Goal: Find specific page/section: Find specific page/section

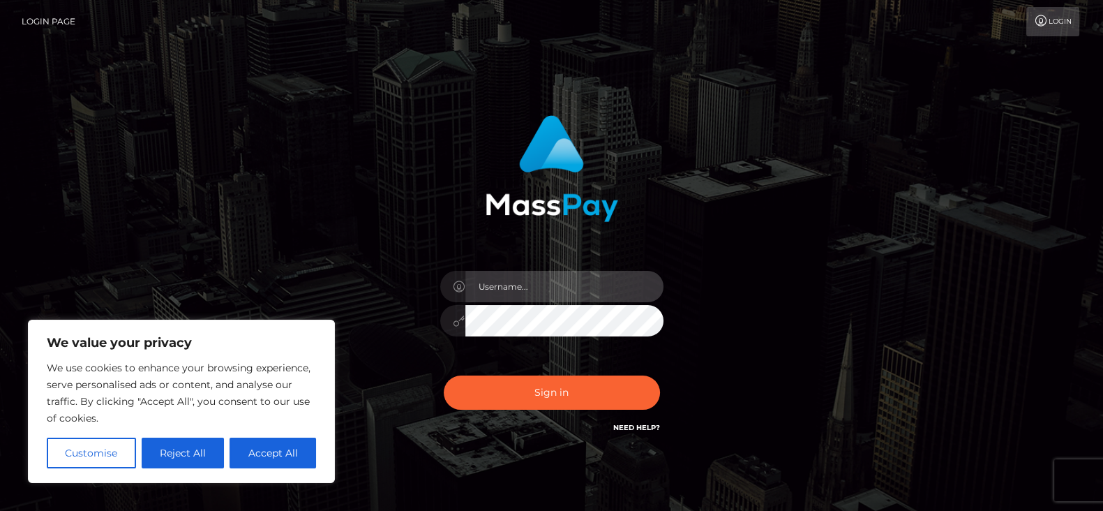
type input "fr.es"
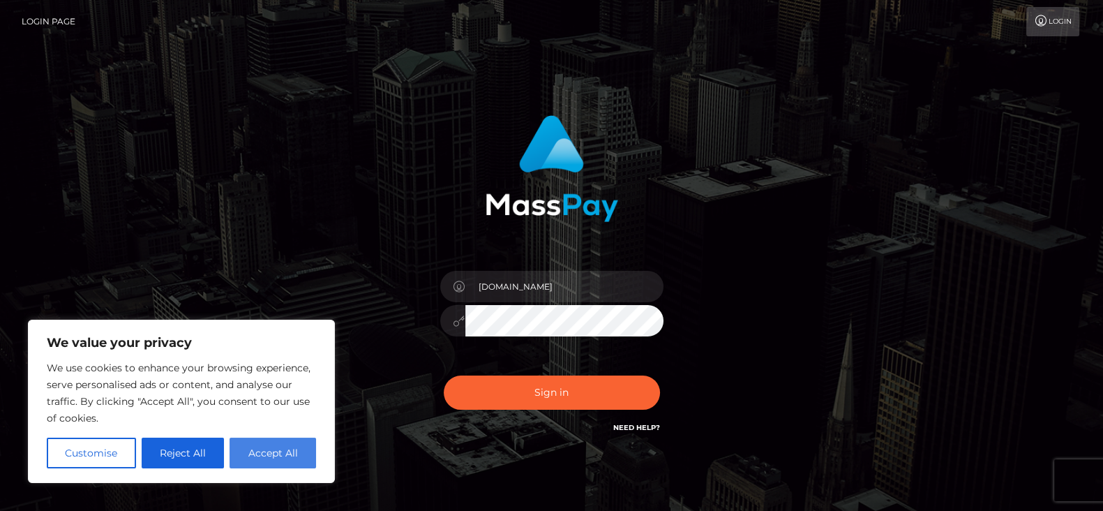
drag, startPoint x: 0, startPoint y: 0, endPoint x: 272, endPoint y: 460, distance: 534.3
click at [272, 407] on button "Accept All" at bounding box center [273, 452] width 87 height 31
checkbox input "true"
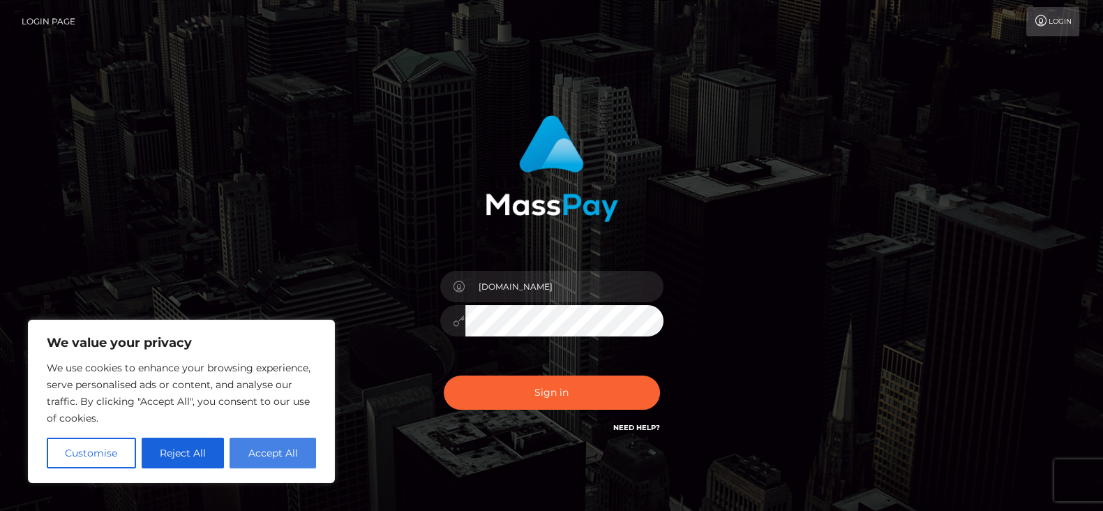
checkbox input "true"
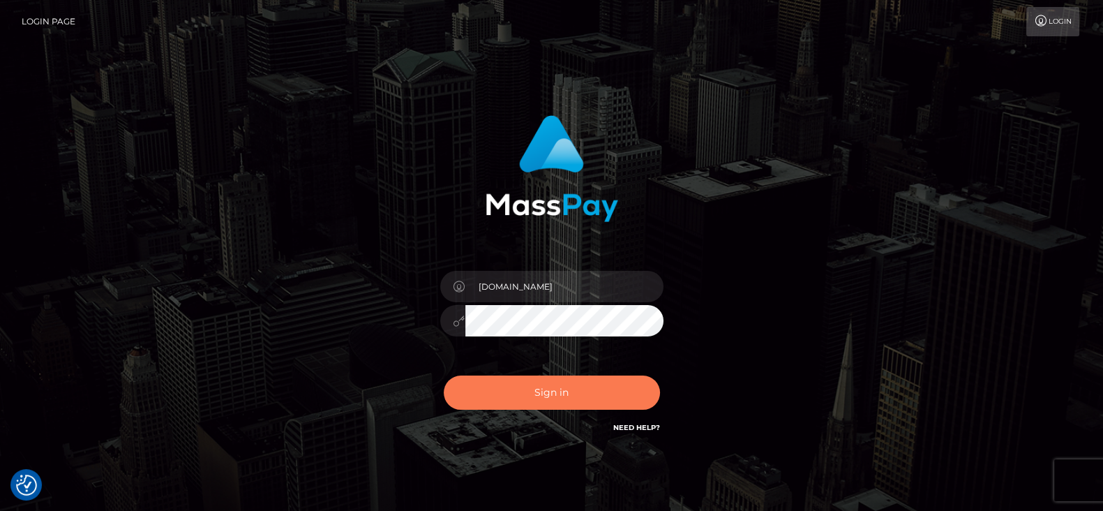
click at [518, 396] on button "Sign in" at bounding box center [552, 392] width 216 height 34
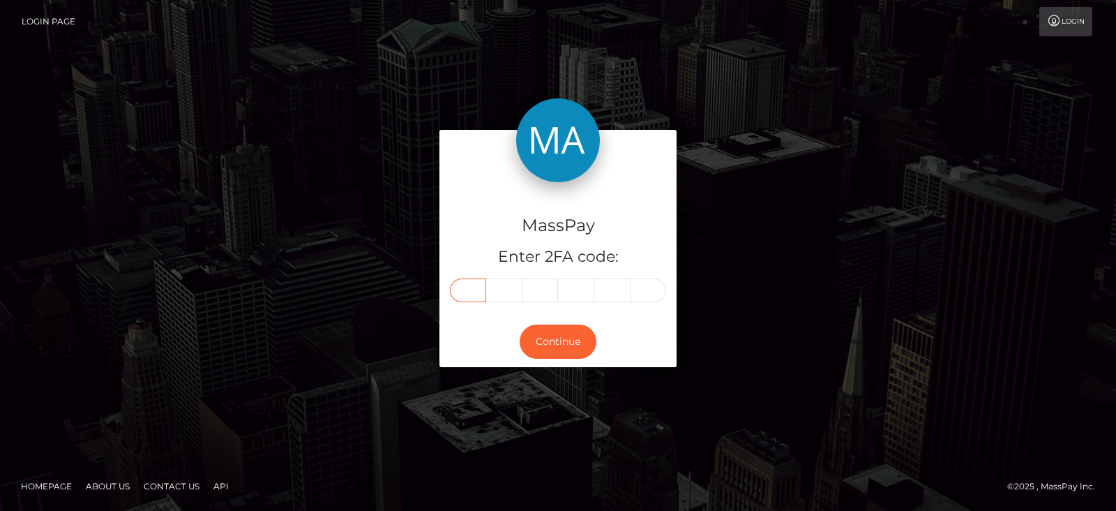
click at [474, 290] on input "text" at bounding box center [468, 290] width 36 height 24
type input "4"
type input "1"
type input "4"
type input "2"
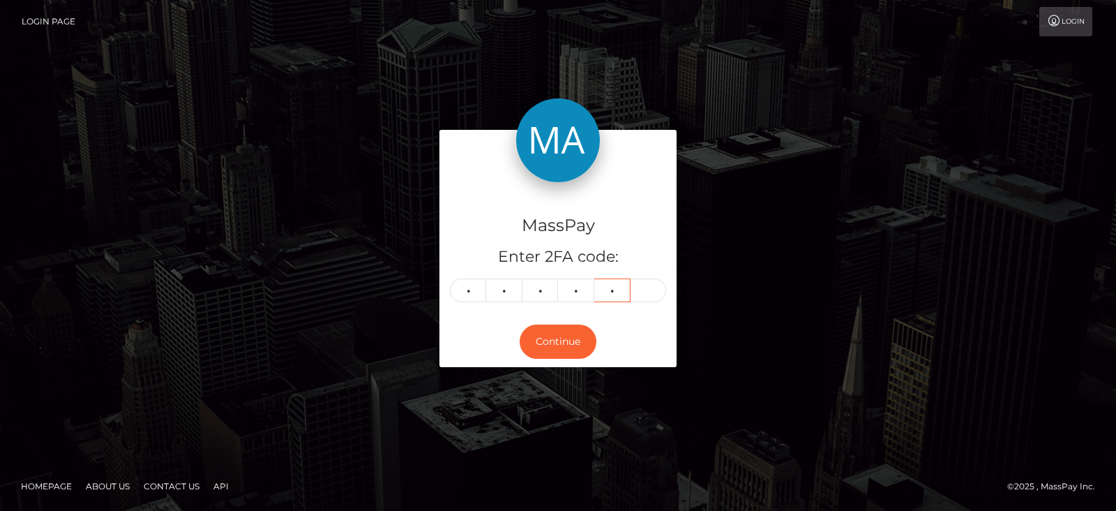
type input "4"
type input "8"
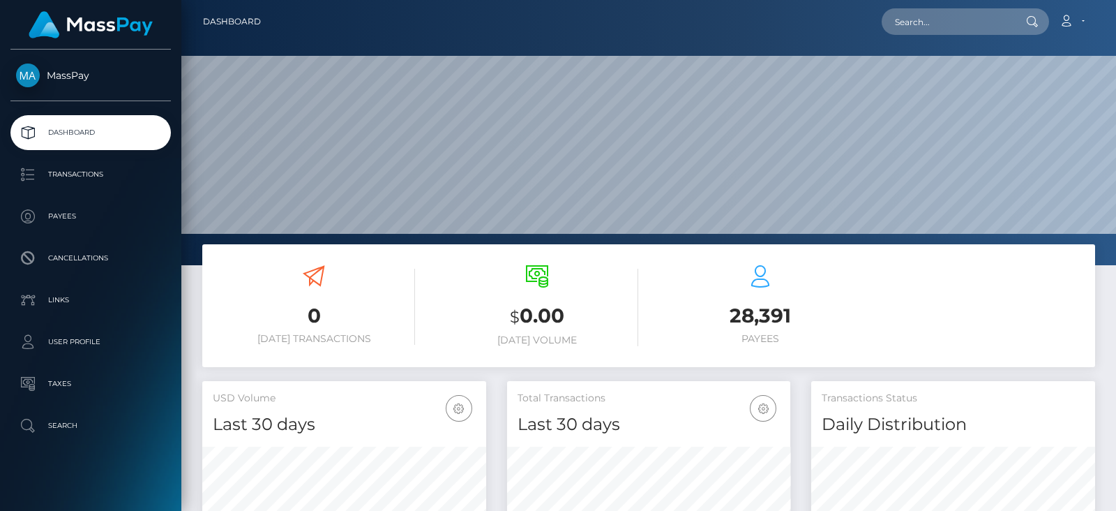
scroll to position [247, 283]
click at [926, 18] on input "text" at bounding box center [947, 21] width 131 height 27
paste input "babshormowunmi15@gmail.com"
click at [931, 22] on input "babshormowunmi15@gmail.com" at bounding box center [947, 21] width 131 height 27
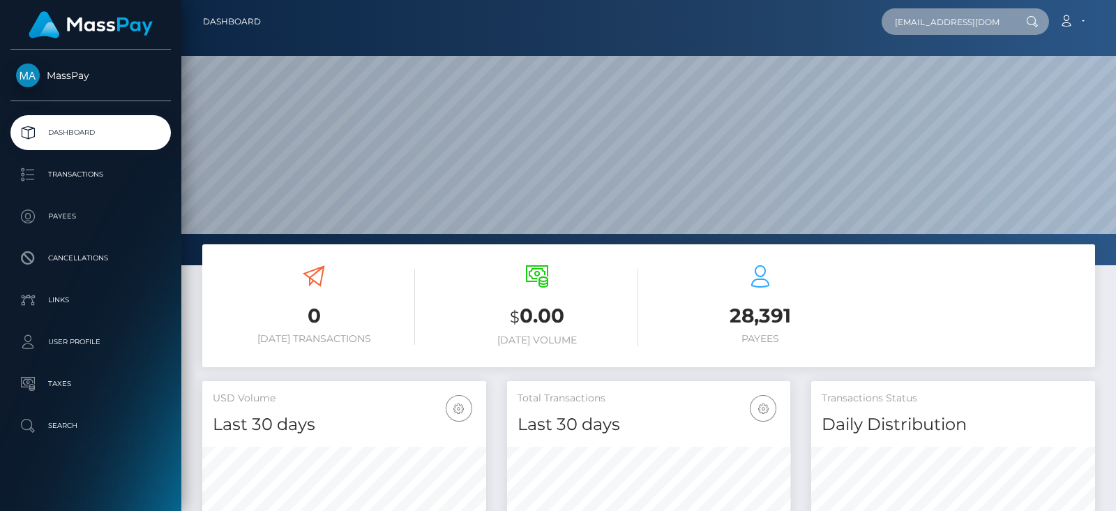
type input "babshormowunmi15@gmail.com"
paste input "poopyqueeen@gmail.com"
type input "poopyqueeen@gmail.com"
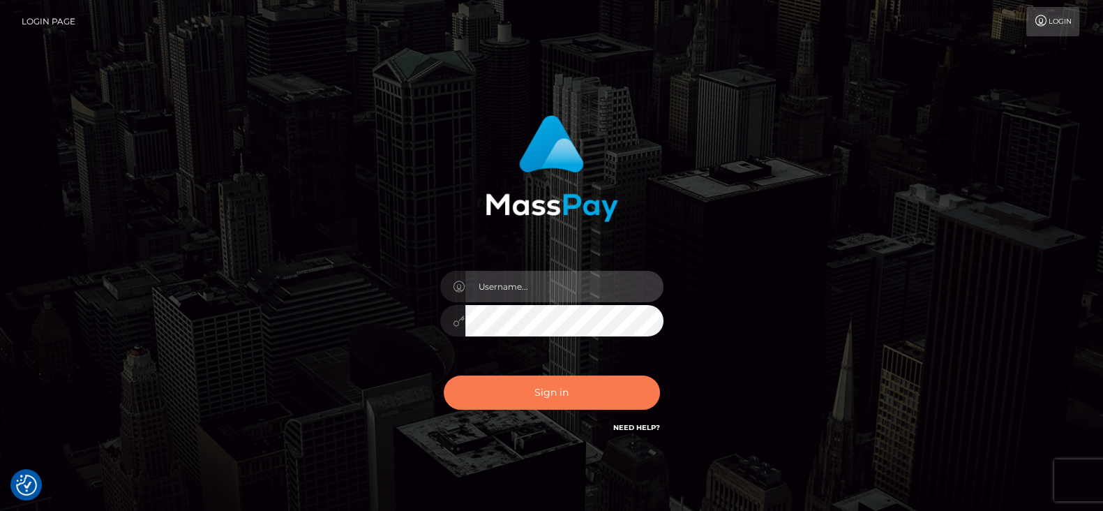
type input "[DOMAIN_NAME]"
click at [593, 391] on button "Sign in" at bounding box center [552, 392] width 216 height 34
type input "fr.es"
click at [555, 394] on button "Sign in" at bounding box center [552, 392] width 216 height 34
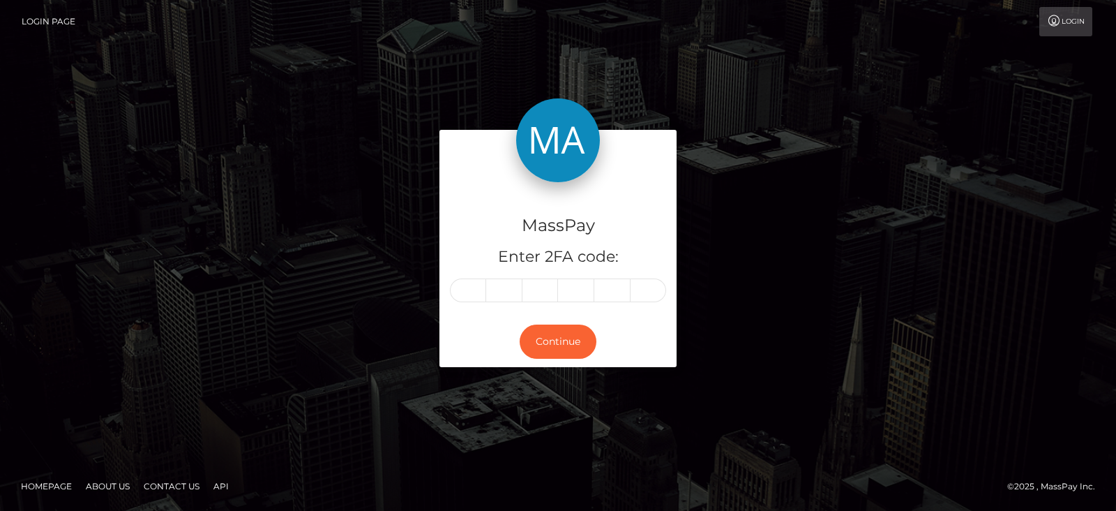
click at [476, 289] on input "text" at bounding box center [468, 290] width 36 height 24
type input "3"
type input "0"
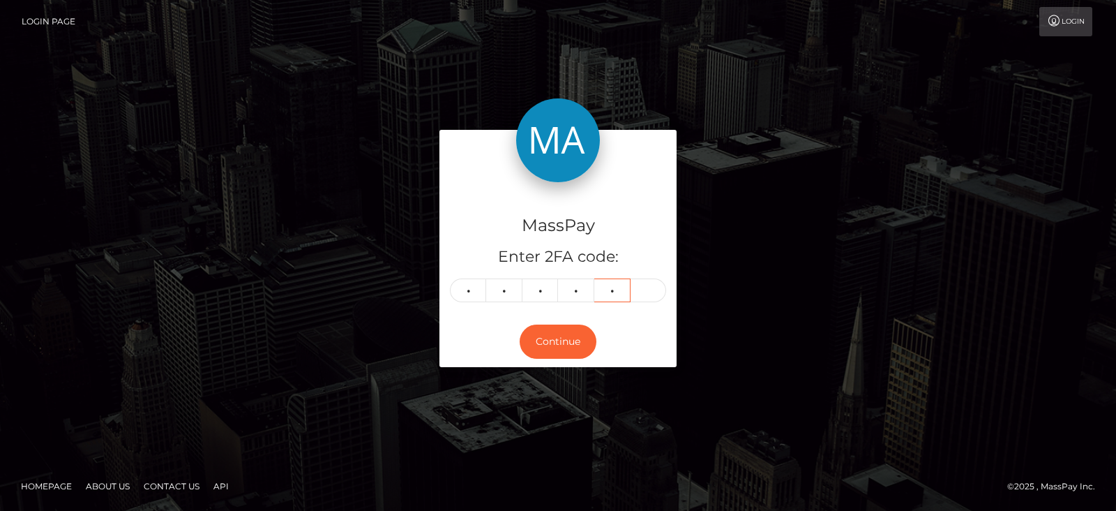
type input "2"
type input "0"
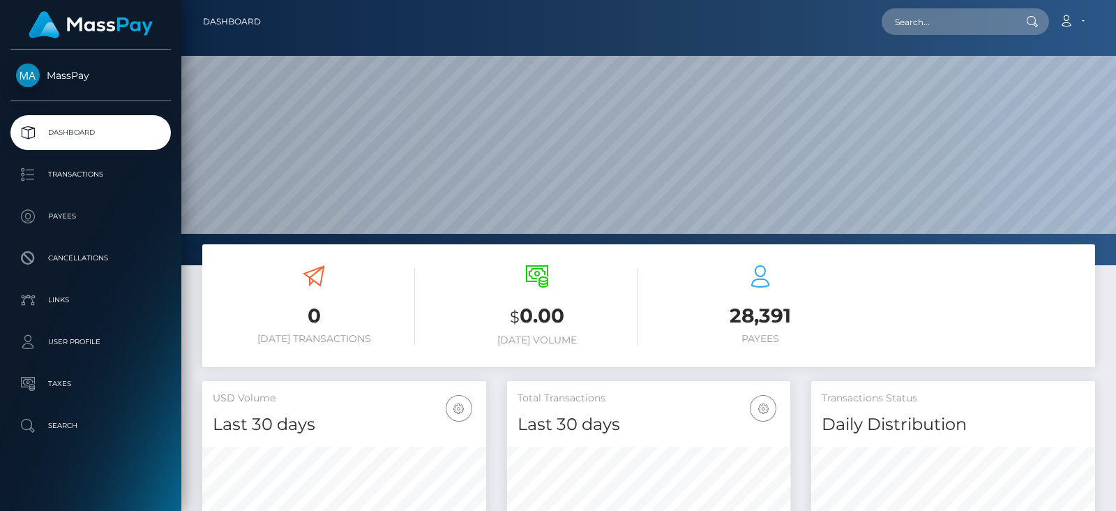
scroll to position [247, 283]
click at [954, 26] on input "text" at bounding box center [947, 21] width 131 height 27
paste input "[EMAIL_ADDRESS][DOMAIN_NAME]"
type input "[EMAIL_ADDRESS][DOMAIN_NAME]"
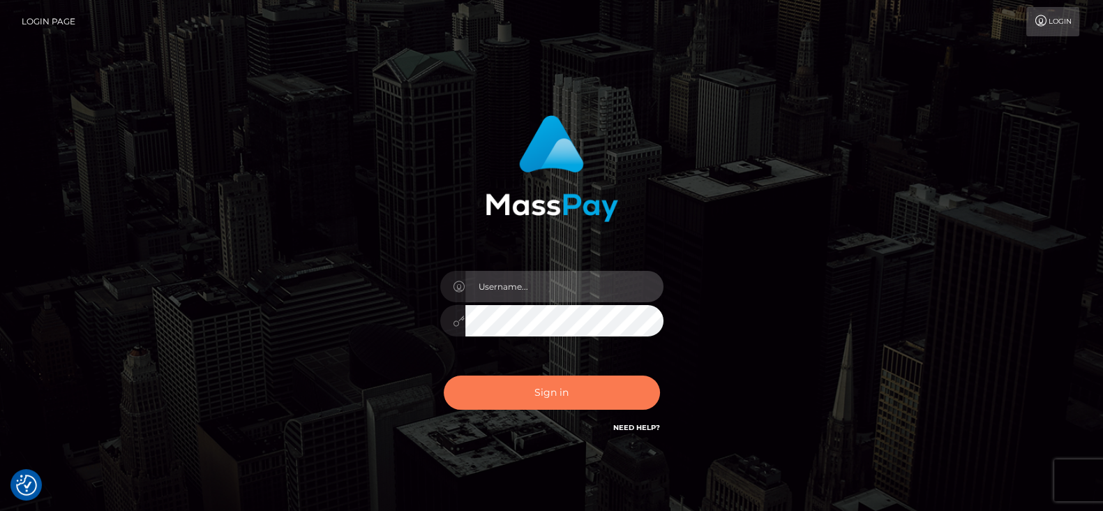
type input "[DOMAIN_NAME]"
click at [548, 383] on button "Sign in" at bounding box center [552, 392] width 216 height 34
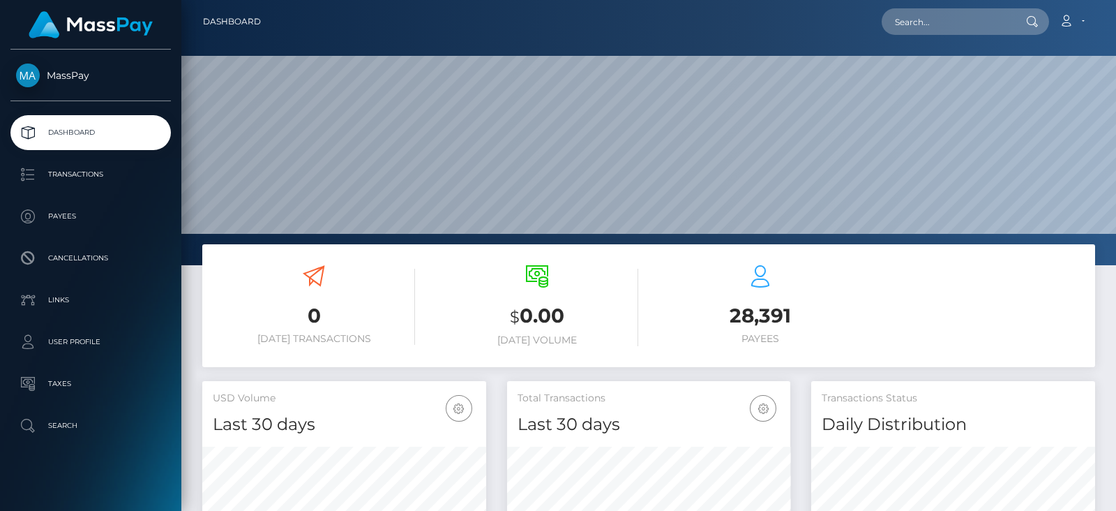
scroll to position [247, 283]
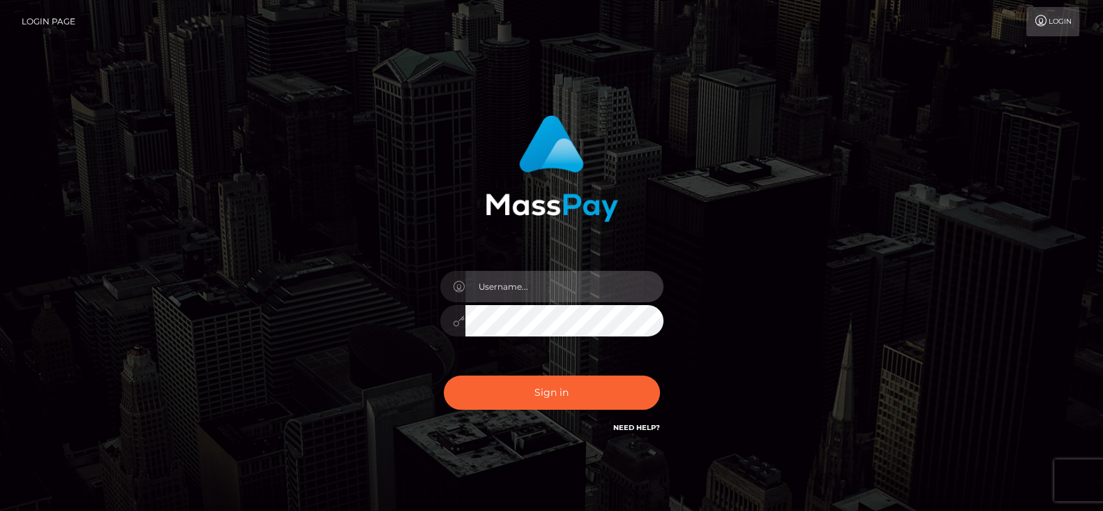
type input "[DOMAIN_NAME]"
click at [531, 410] on div "Sign in Need Help?" at bounding box center [552, 398] width 244 height 62
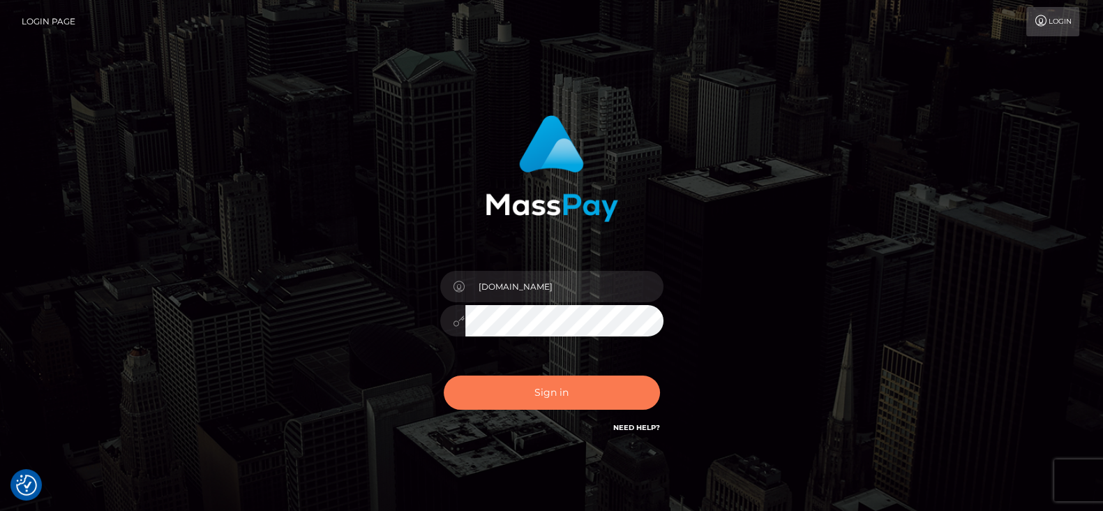
click at [531, 403] on button "Sign in" at bounding box center [552, 392] width 216 height 34
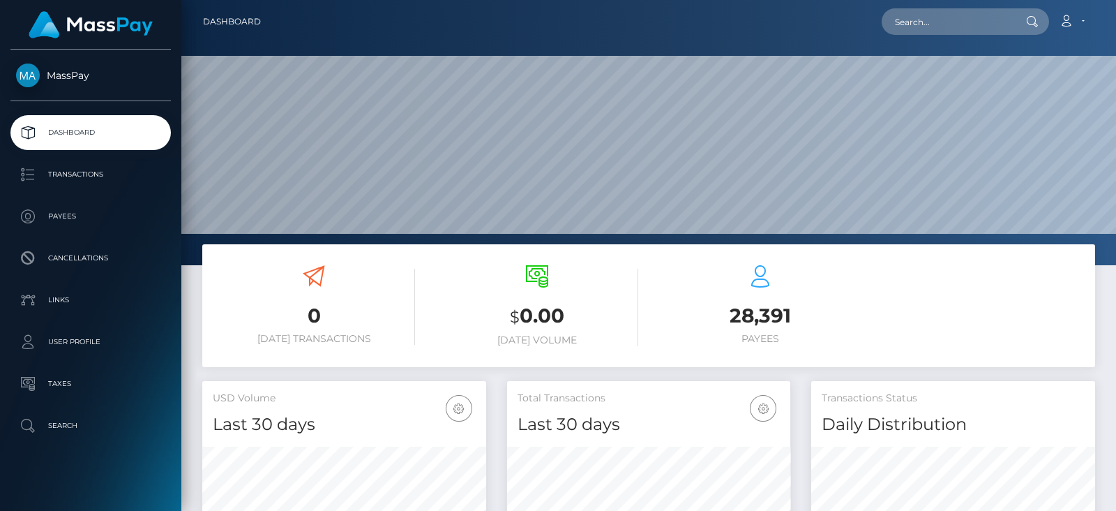
scroll to position [247, 283]
click at [934, 18] on input "text" at bounding box center [947, 21] width 131 height 27
paste input "mikiecrumble74@yahoo.com"
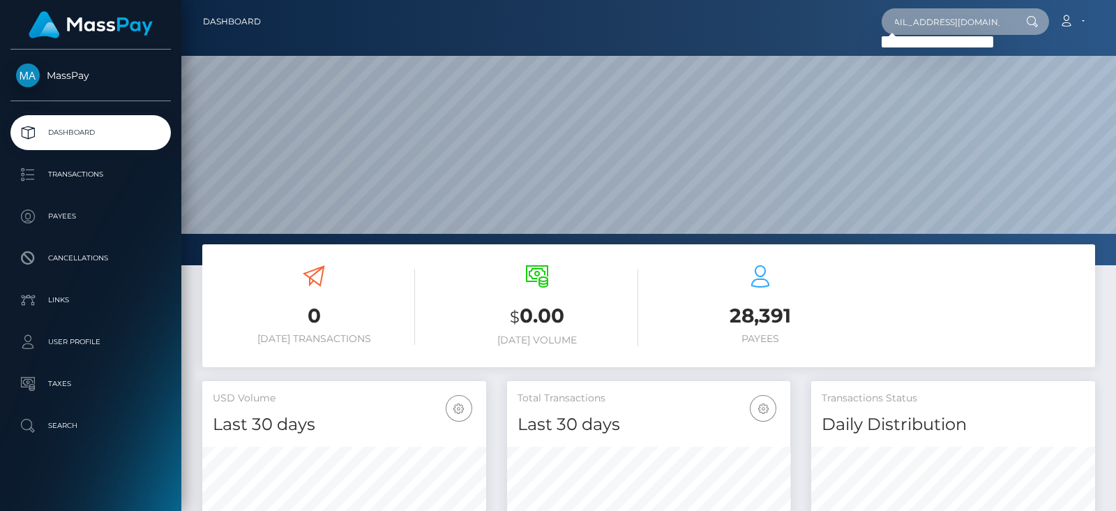
type input "mikiecrumble74@yahoo.com"
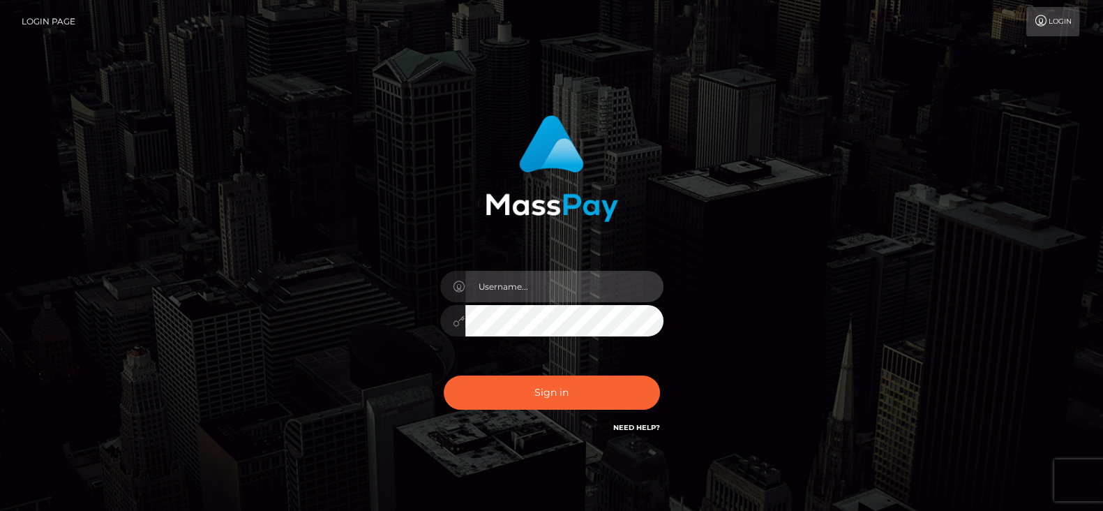
type input "[DOMAIN_NAME]"
click at [252, 189] on div "[DOMAIN_NAME] Sign in" at bounding box center [551, 282] width 795 height 355
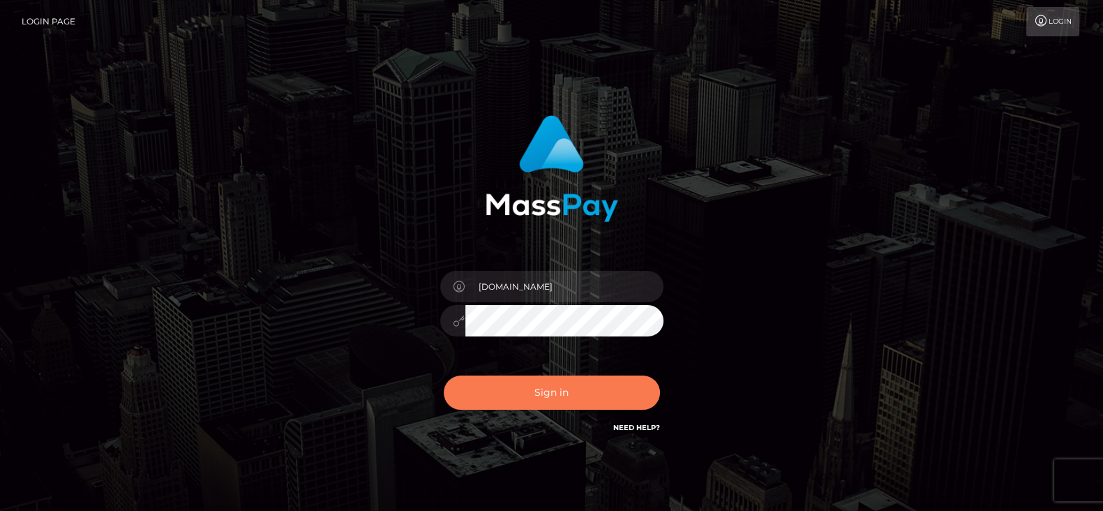
click at [519, 389] on button "Sign in" at bounding box center [552, 392] width 216 height 34
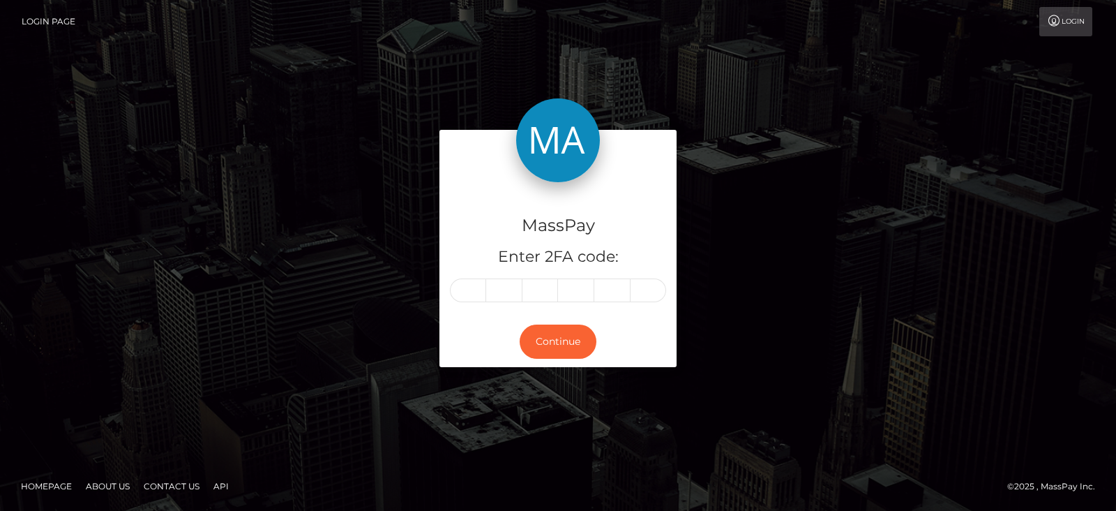
click at [519, 389] on div "MassPay Enter 2FA code: Continue" at bounding box center [558, 255] width 1116 height 460
click at [468, 292] on input "text" at bounding box center [468, 290] width 36 height 24
type input "7"
type input "3"
type input "0"
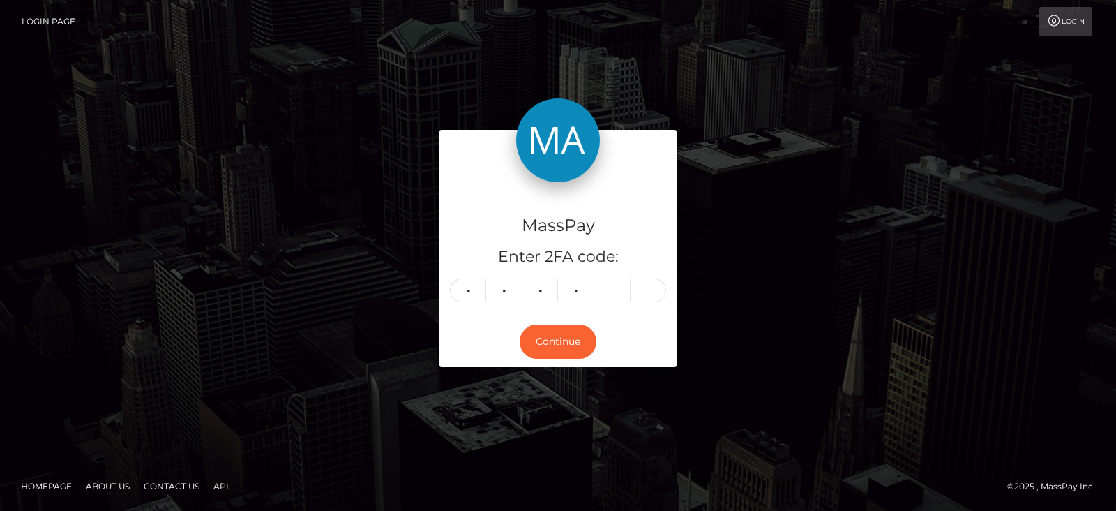
type input "1"
type input "6"
type input "9"
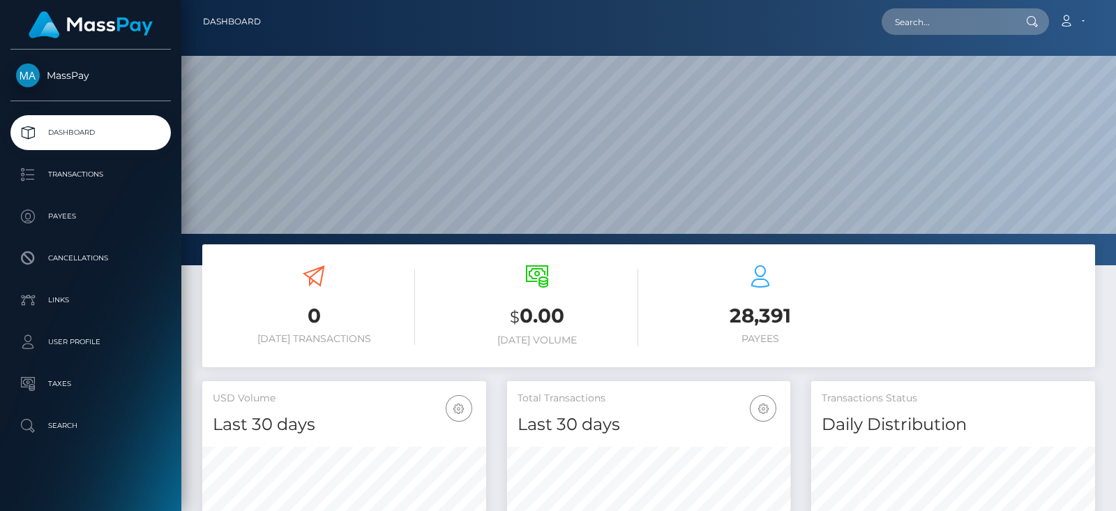
scroll to position [247, 283]
click at [930, 20] on input "text" at bounding box center [947, 21] width 131 height 27
paste input "MSPc5324e356d37723"
type input "MSPc5324e356d37723"
click at [893, 26] on input "MSPc5324e356d37723" at bounding box center [947, 21] width 131 height 27
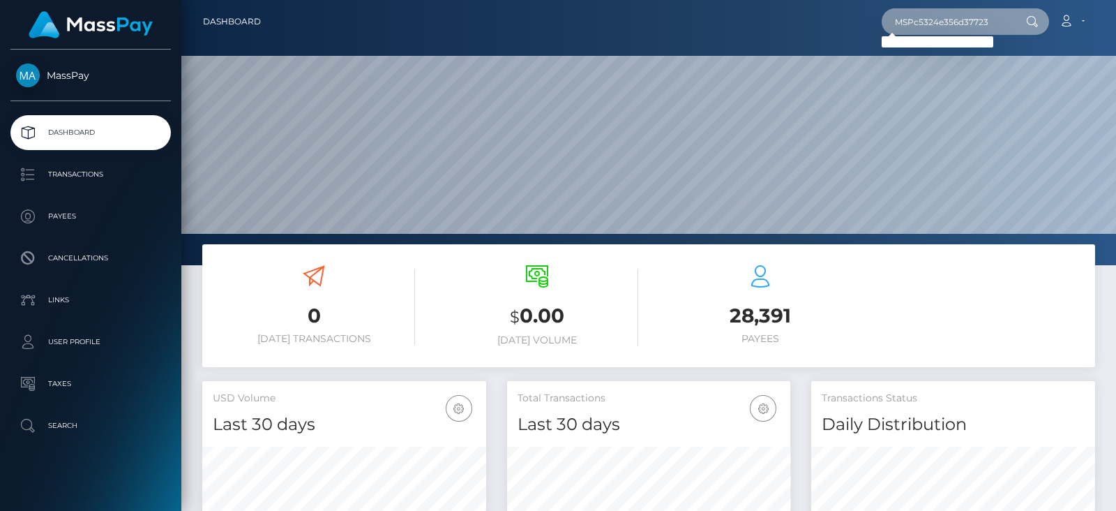
click at [930, 24] on input "MSPc5324e356d37723" at bounding box center [947, 21] width 131 height 27
paste input "[EMAIL_ADDRESS][DOMAIN_NAME]"
type input "[EMAIL_ADDRESS][DOMAIN_NAME]"
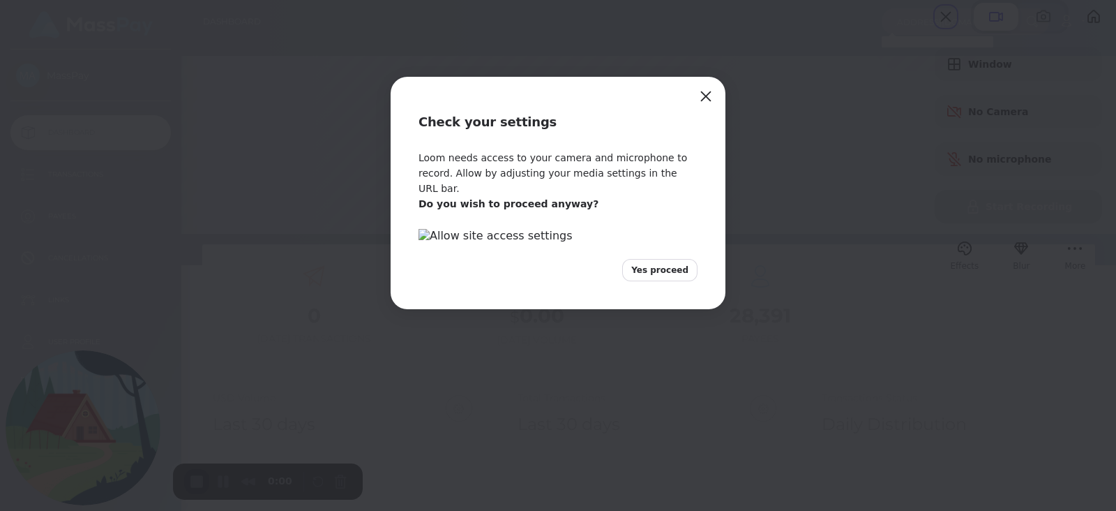
scroll to position [0, 0]
click at [588, 242] on img at bounding box center [558, 235] width 279 height 13
click at [705, 94] on button "Close" at bounding box center [706, 96] width 22 height 22
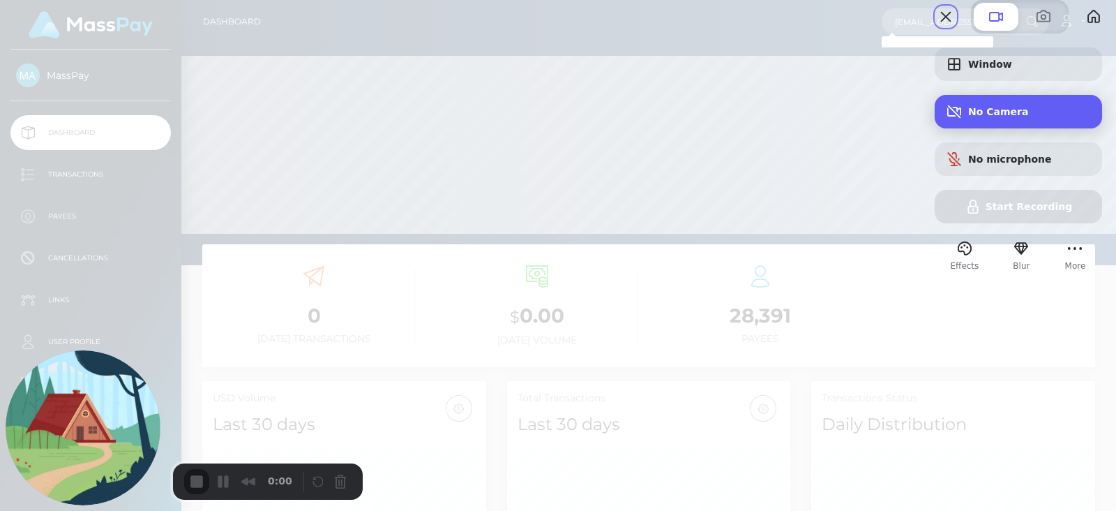
click at [975, 126] on div "No Camera" at bounding box center [1018, 111] width 167 height 33
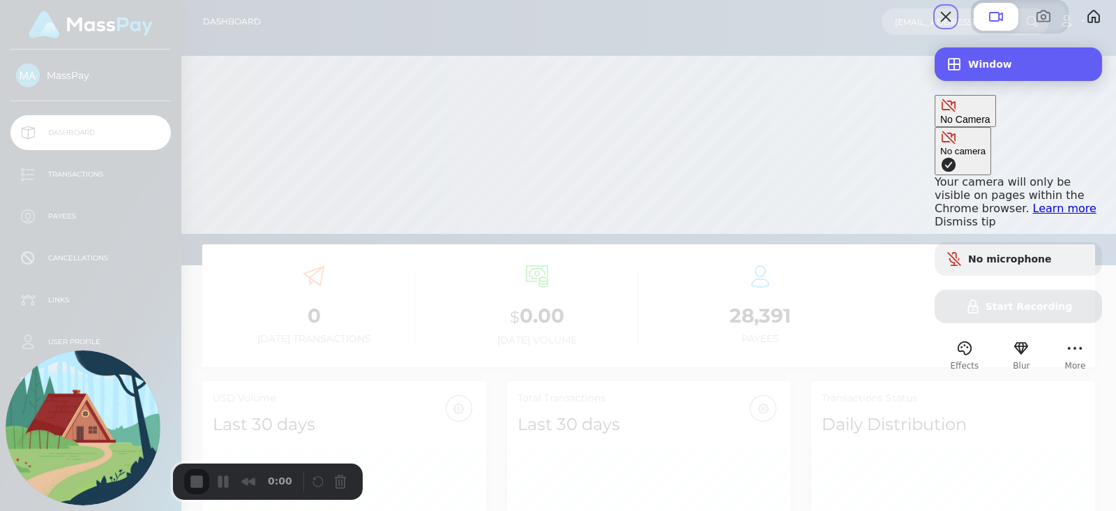
click at [991, 81] on div "Window" at bounding box center [1018, 63] width 167 height 33
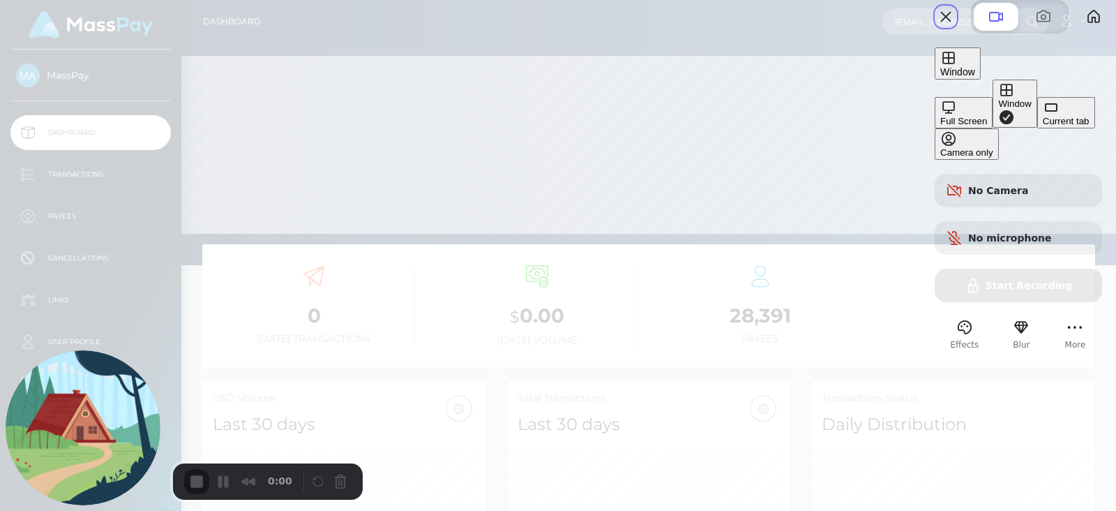
click at [941, 116] on div "Full Screen" at bounding box center [964, 121] width 47 height 10
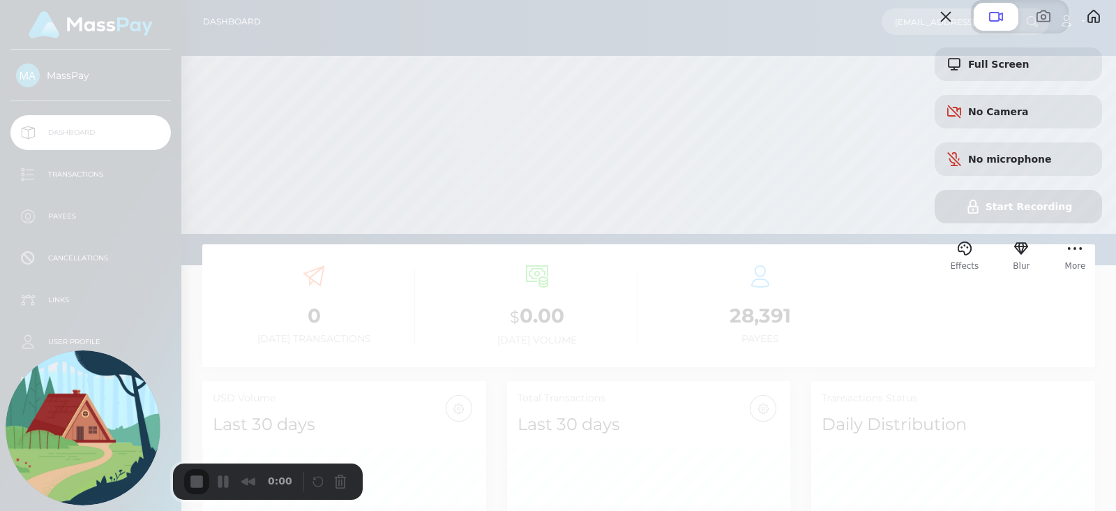
click at [835, 109] on div at bounding box center [558, 255] width 1116 height 511
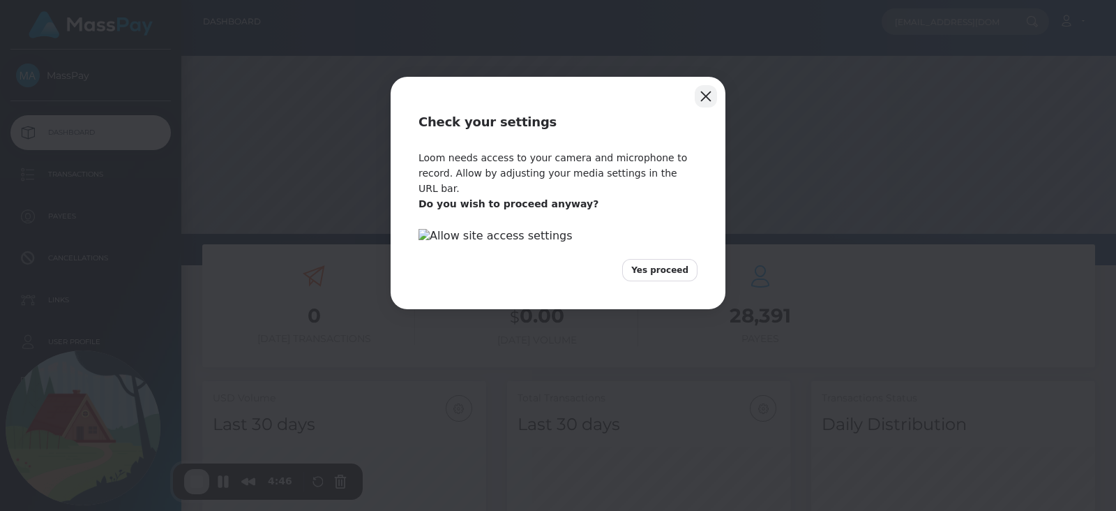
click at [705, 96] on button "Close" at bounding box center [706, 96] width 22 height 22
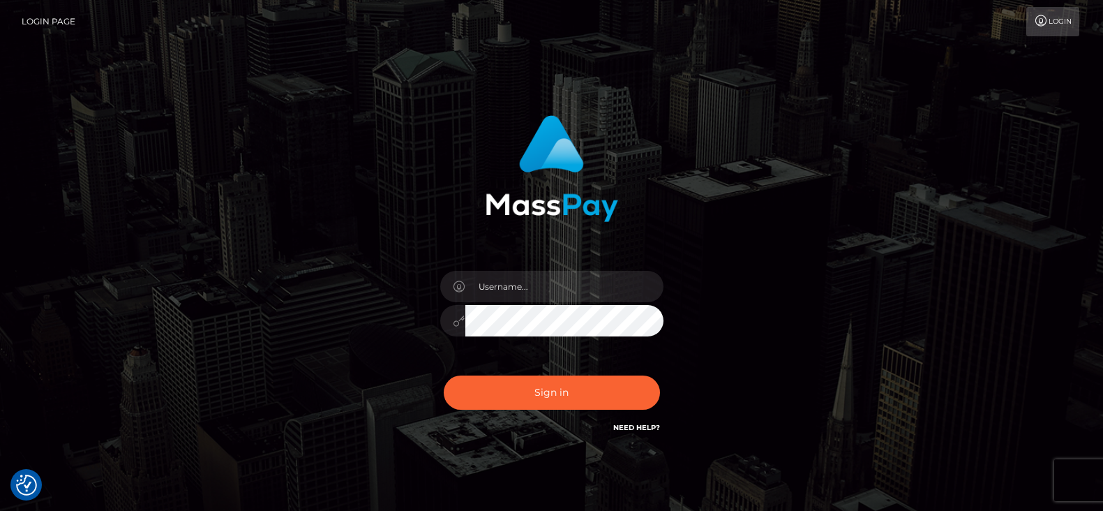
checkbox input "true"
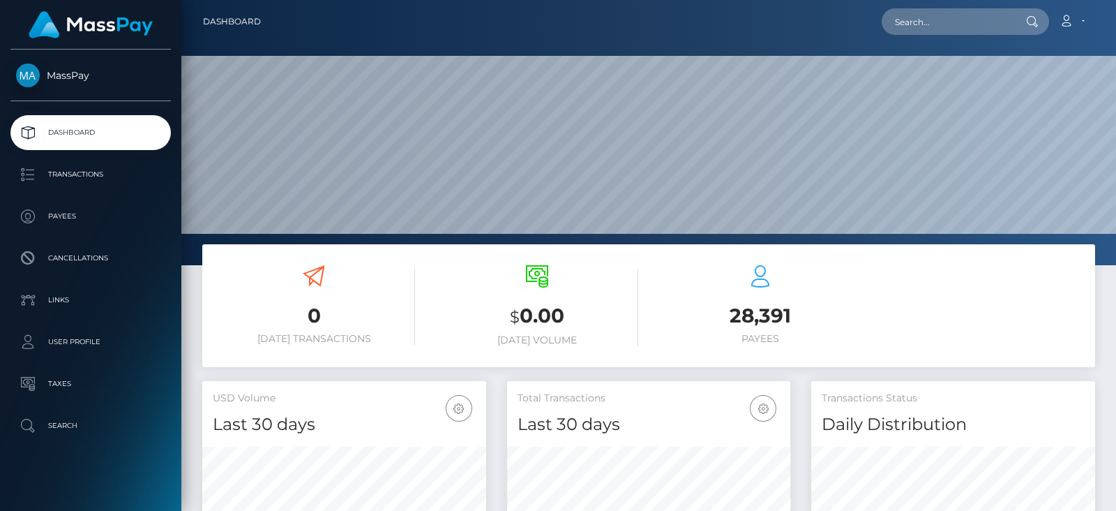
scroll to position [265, 935]
click at [945, 31] on input "text" at bounding box center [947, 21] width 131 height 27
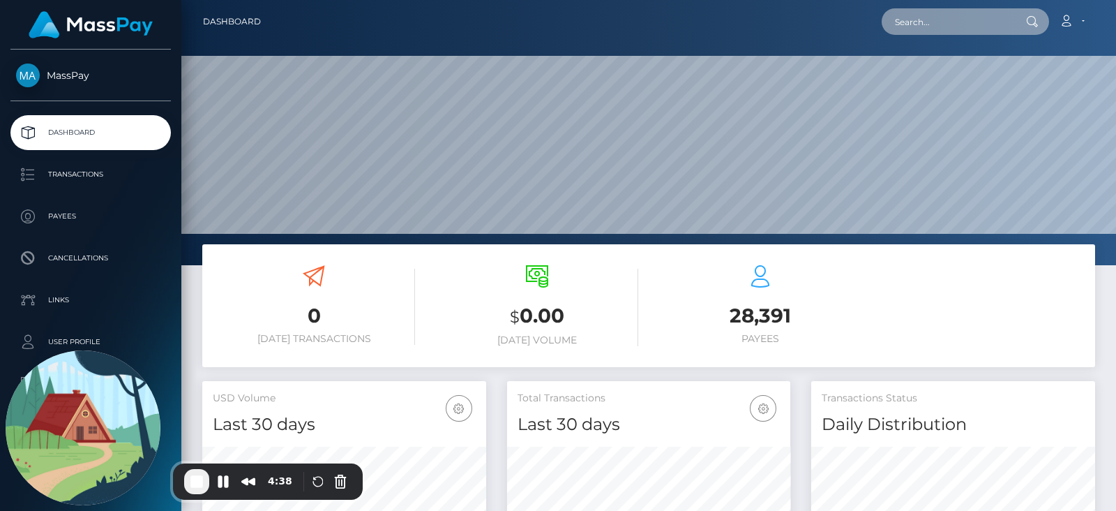
paste input "summer150707@outlook.com"
type input "summer150707@outlook.com"
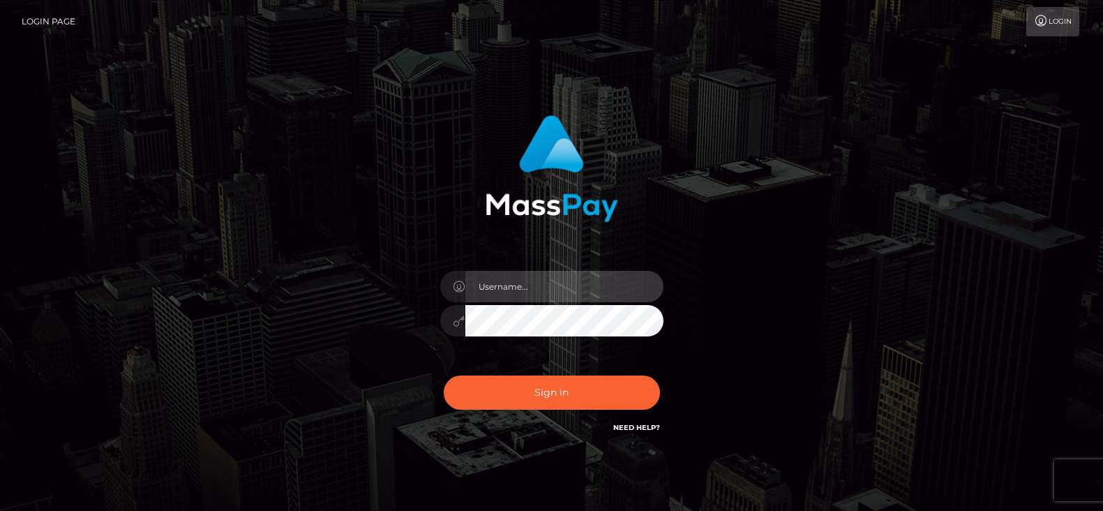
type input "[DOMAIN_NAME]"
click at [579, 286] on input "[DOMAIN_NAME]" at bounding box center [564, 286] width 198 height 31
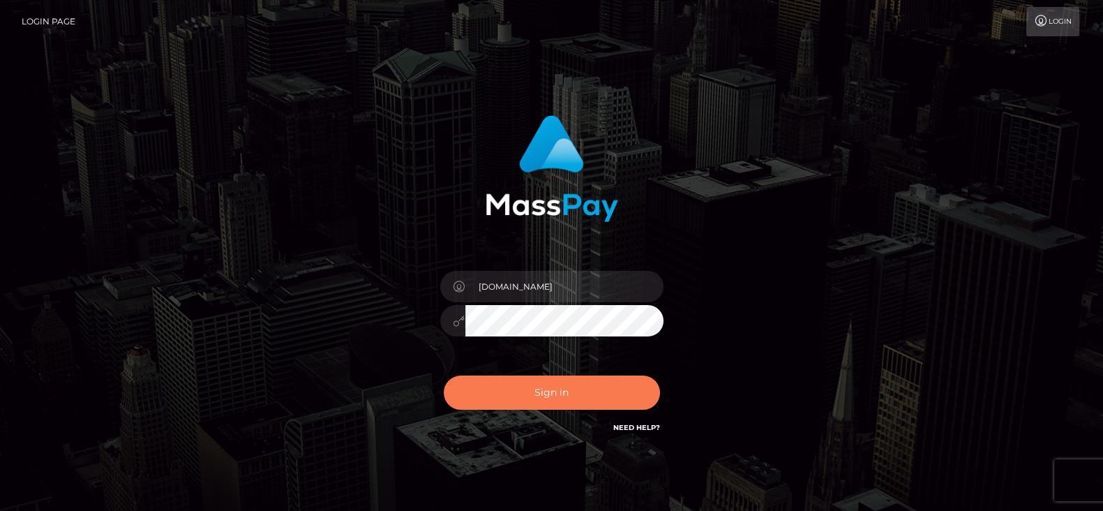
click at [535, 387] on button "Sign in" at bounding box center [552, 392] width 216 height 34
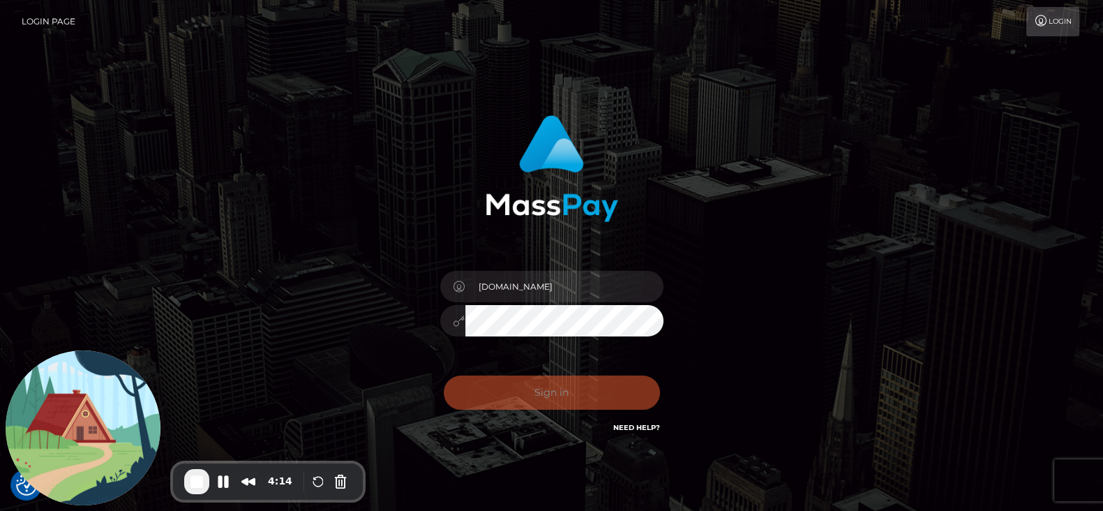
checkbox input "true"
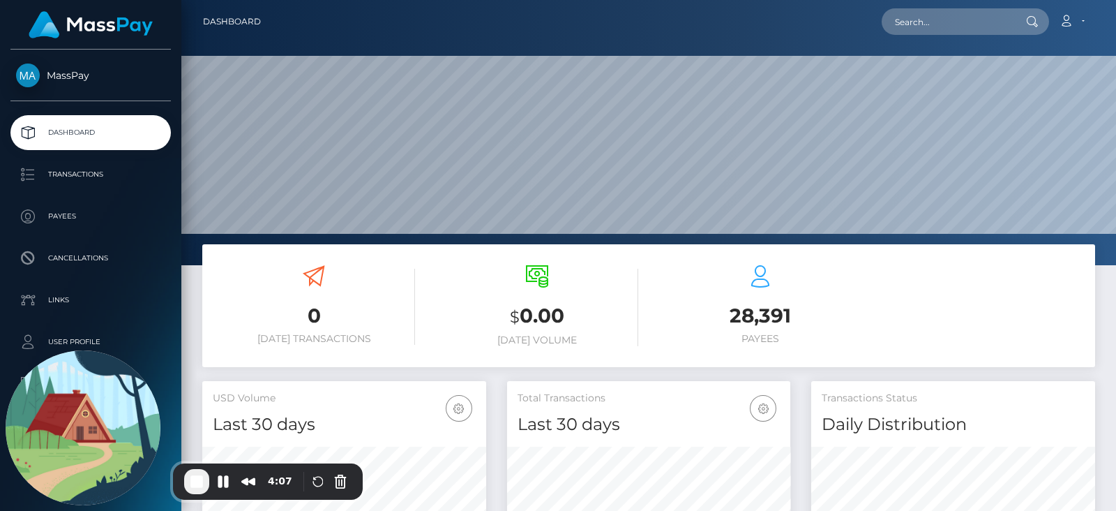
scroll to position [247, 283]
click at [908, 22] on input "text" at bounding box center [947, 21] width 131 height 27
paste input "summer150707@outlook.com"
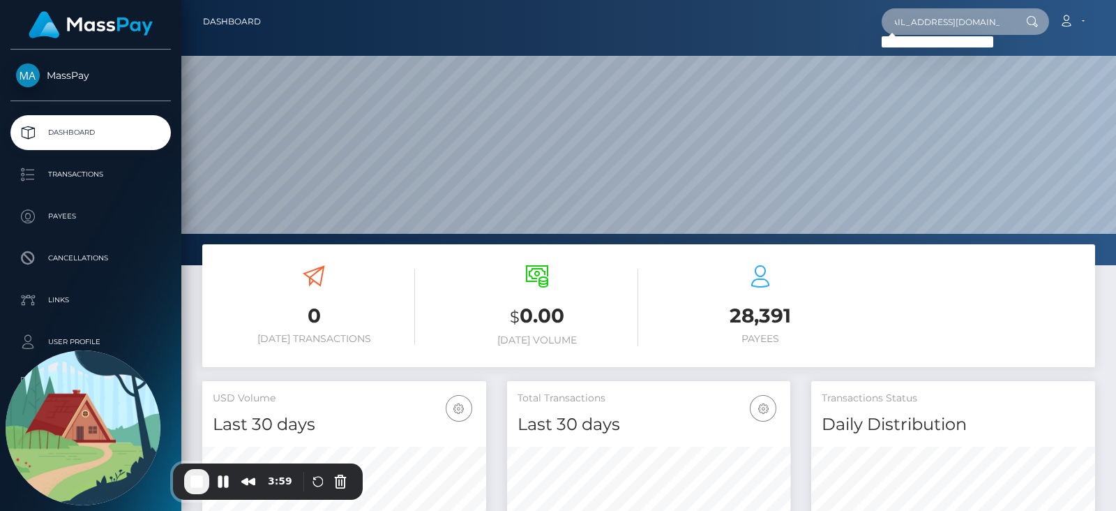
type input "summer150707@outlook.com"
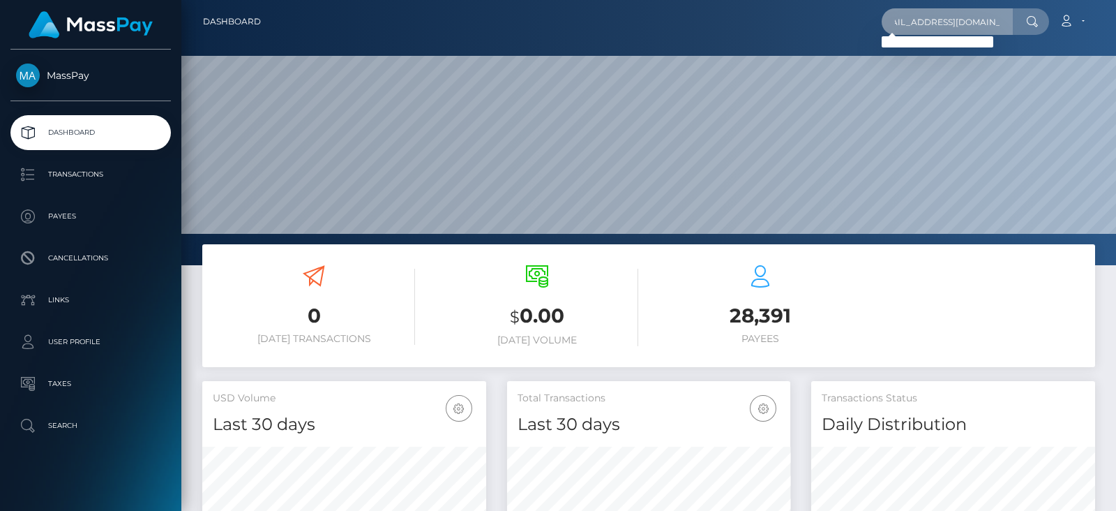
scroll to position [0, 0]
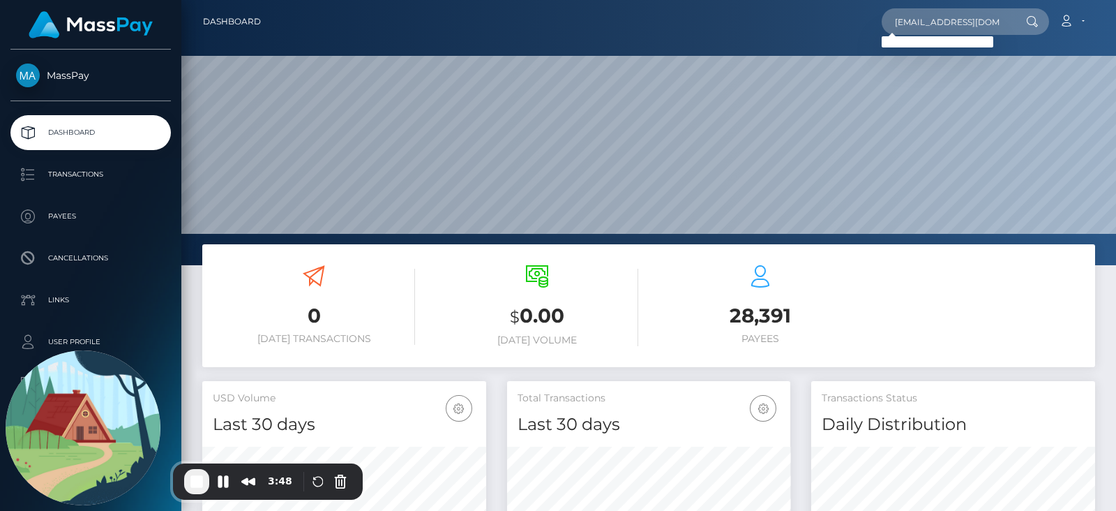
click at [938, 510] on div "Check your settings Loom needs access to your camera and microphone to record. …" at bounding box center [558, 511] width 1116 height 0
click at [954, 16] on input "summer150707@outlook.com" at bounding box center [947, 21] width 131 height 27
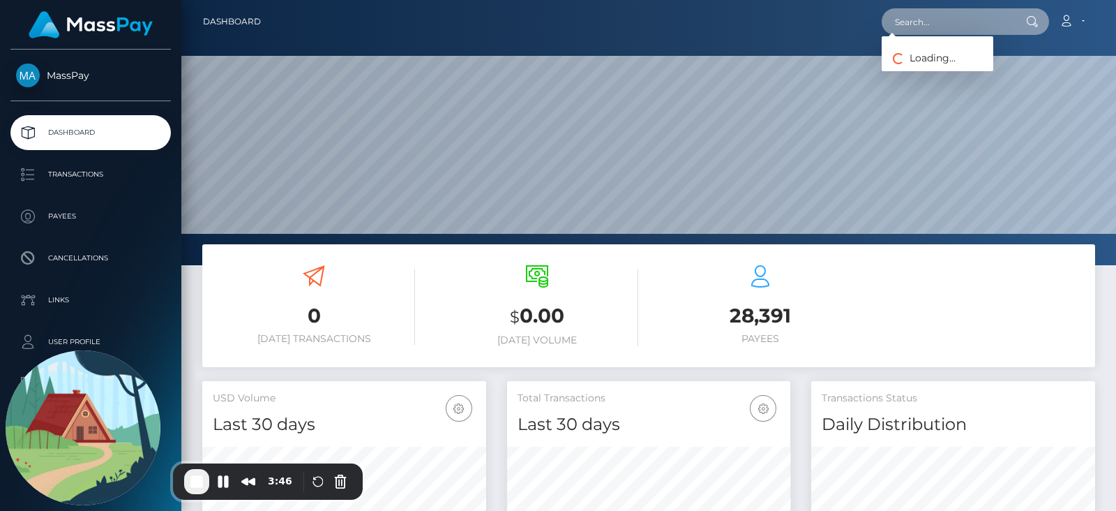
scroll to position [0, 0]
paste input "summer150707@outlook.com"
type input "summer150707@outlook.com"
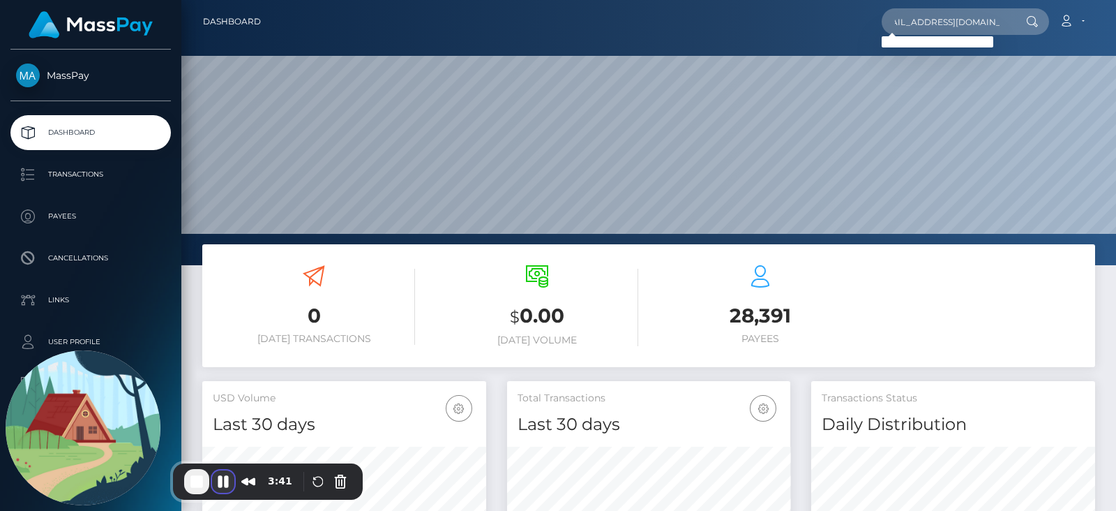
click at [227, 478] on button "Pause Recording" at bounding box center [223, 481] width 22 height 22
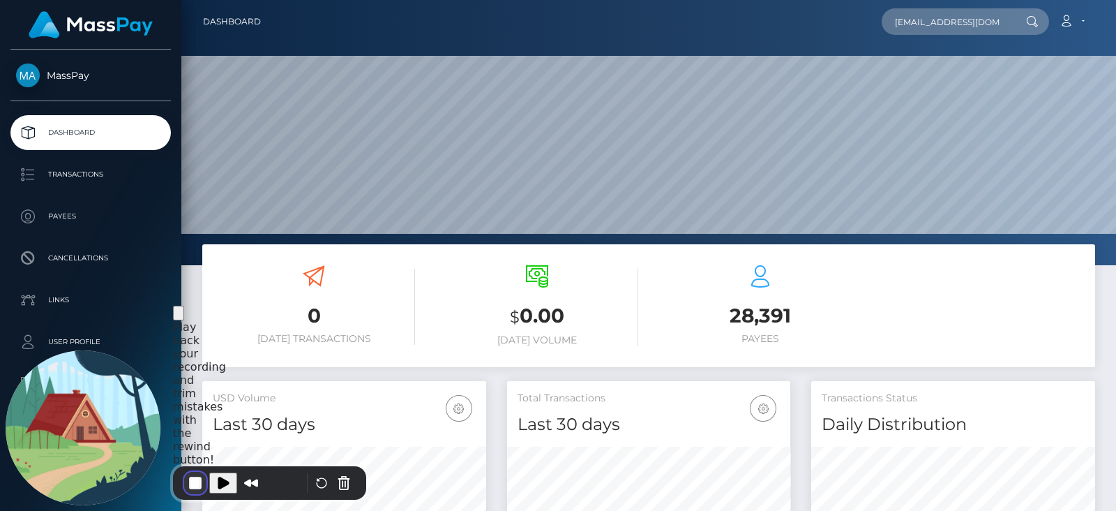
click at [201, 478] on button "End Recording" at bounding box center [195, 483] width 22 height 22
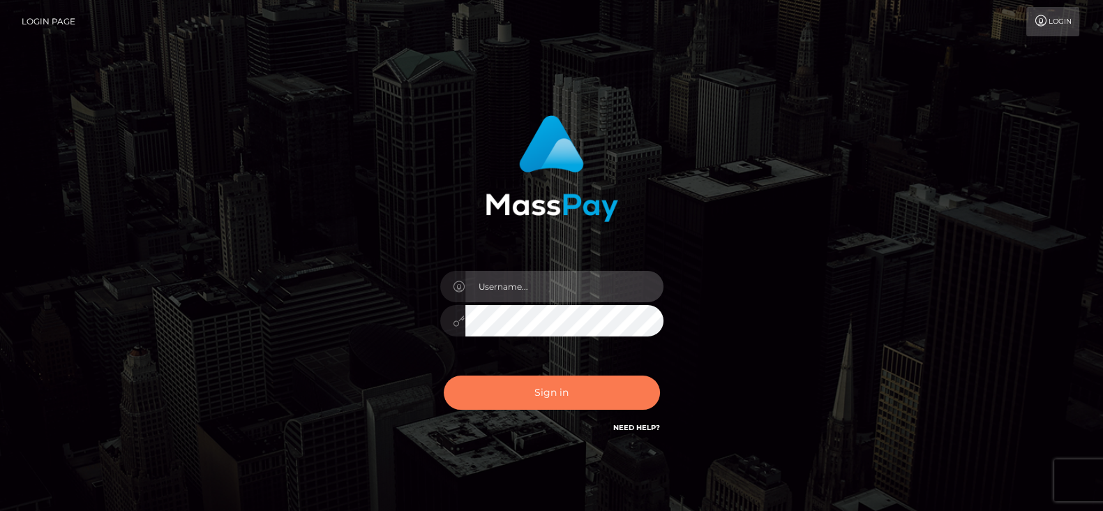
type input "[DOMAIN_NAME]"
click at [567, 382] on button "Sign in" at bounding box center [552, 392] width 216 height 34
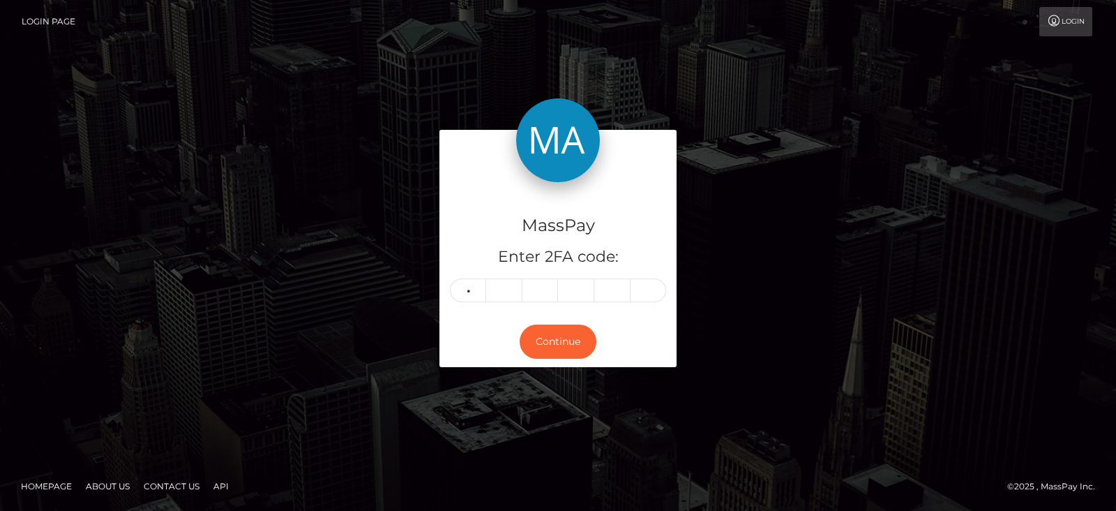
type input "0"
type input "3"
type input "7"
type input "4"
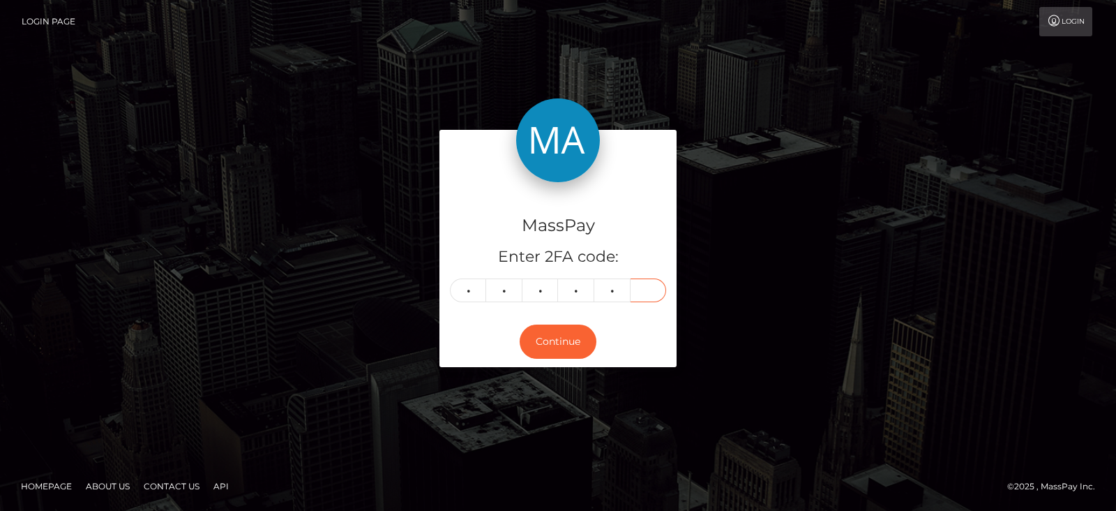
type input "2"
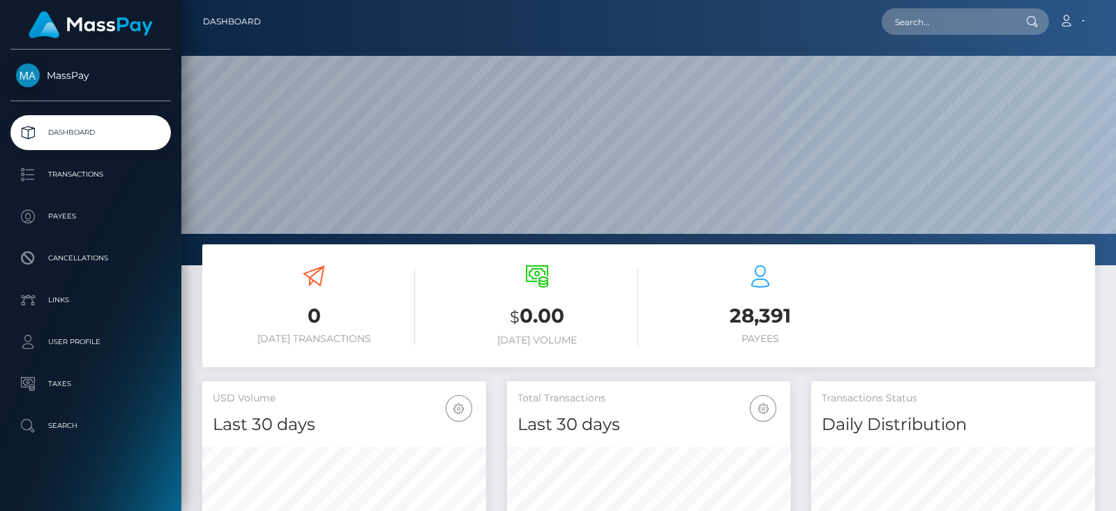
scroll to position [247, 283]
click at [907, 21] on input "text" at bounding box center [947, 21] width 131 height 27
paste input "samantharidge86@gmail.com"
type input "samantharidge86@gmail.com"
